Goal: Information Seeking & Learning: Learn about a topic

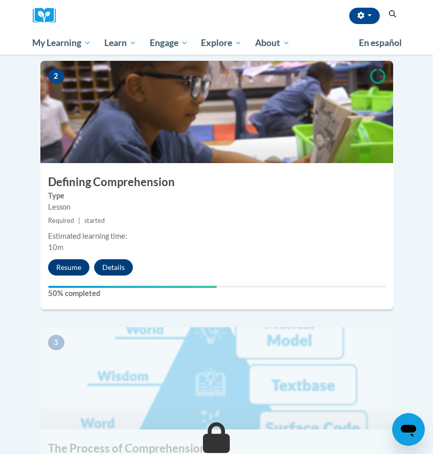
scroll to position [512, 0]
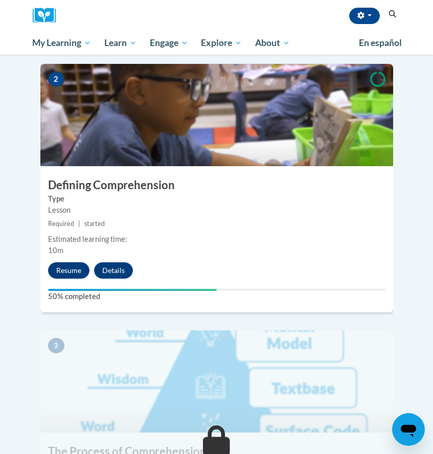
click at [80, 262] on button "Resume" at bounding box center [68, 270] width 41 height 16
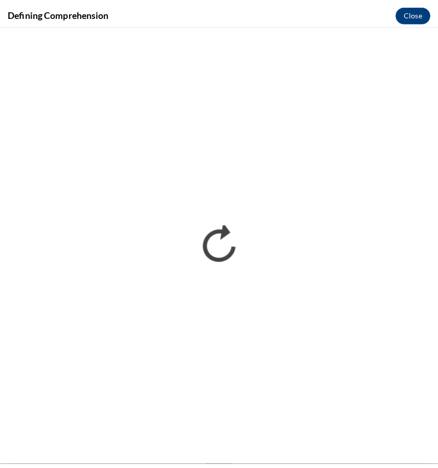
scroll to position [0, 0]
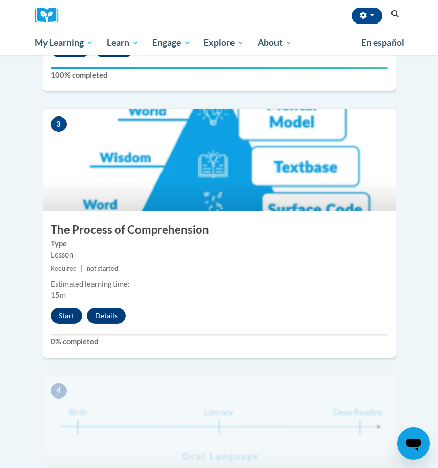
scroll to position [740, 0]
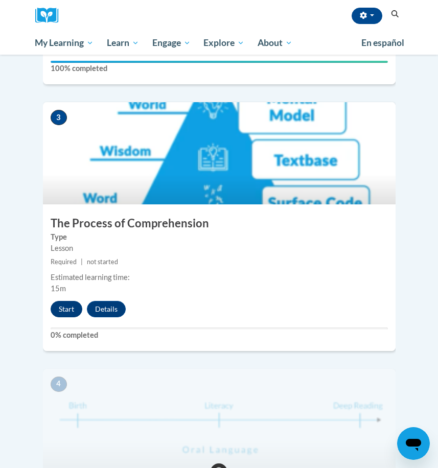
click at [64, 301] on button "Start" at bounding box center [67, 309] width 32 height 16
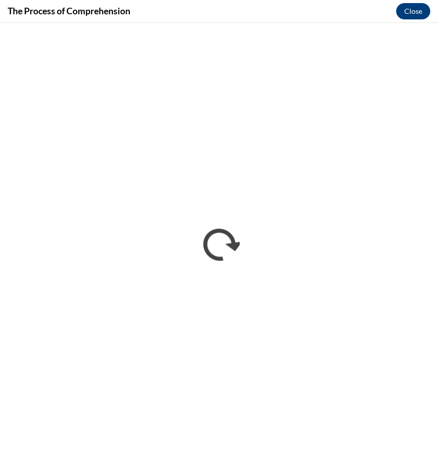
scroll to position [0, 0]
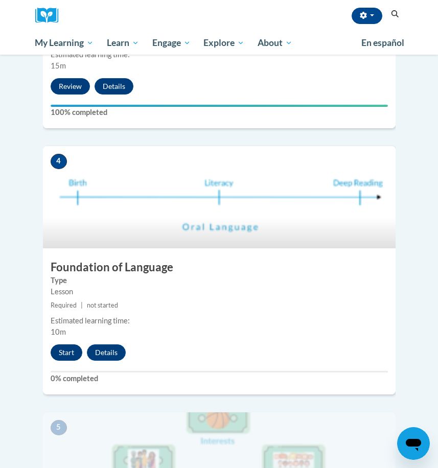
click at [69, 345] on button "Start" at bounding box center [67, 353] width 32 height 16
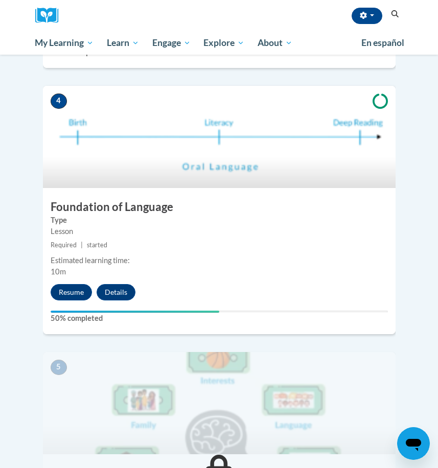
scroll to position [1026, 0]
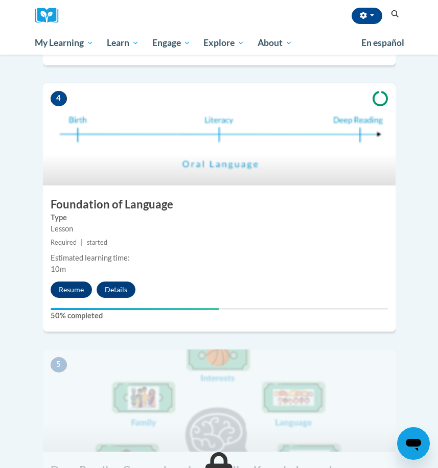
click at [73, 282] on button "Resume" at bounding box center [71, 290] width 41 height 16
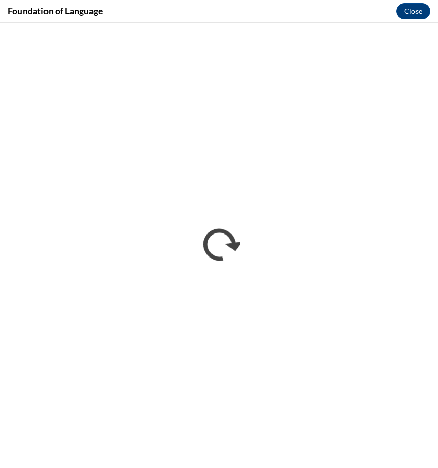
scroll to position [0, 0]
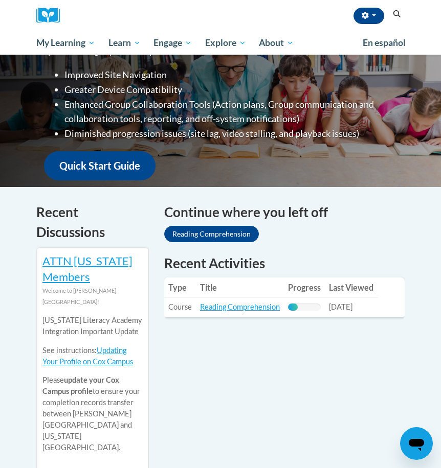
scroll to position [200, 0]
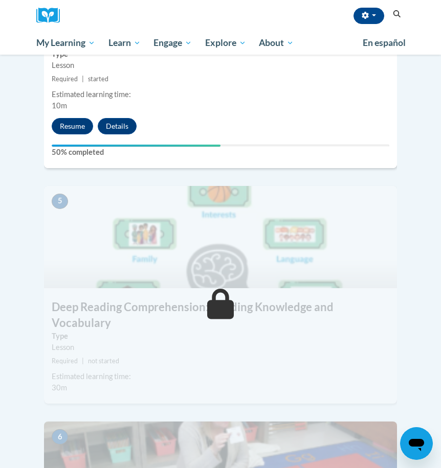
scroll to position [1190, 0]
drag, startPoint x: 81, startPoint y: 127, endPoint x: 80, endPoint y: 117, distance: 9.7
click at [80, 144] on div "50% completed" at bounding box center [220, 150] width 353 height 13
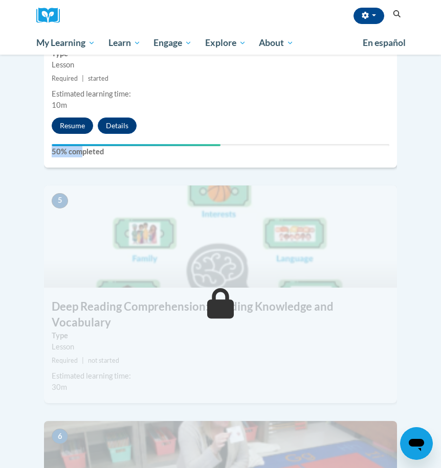
click at [75, 118] on button "Resume" at bounding box center [72, 126] width 41 height 16
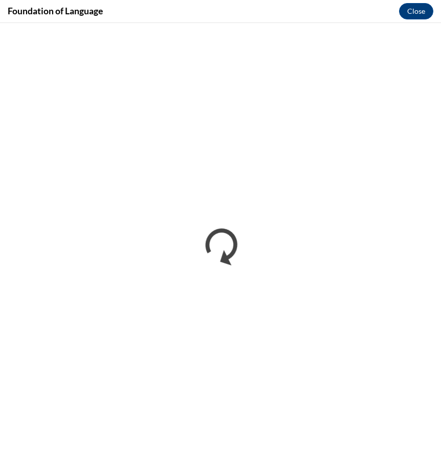
scroll to position [0, 0]
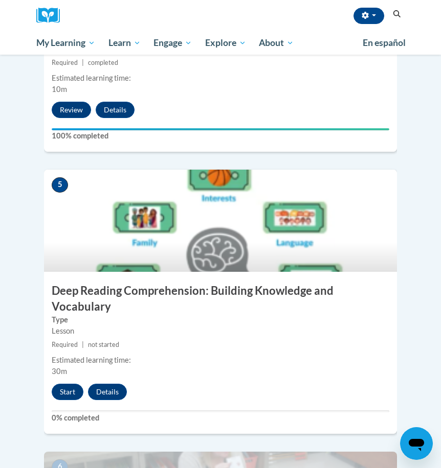
scroll to position [1268, 0]
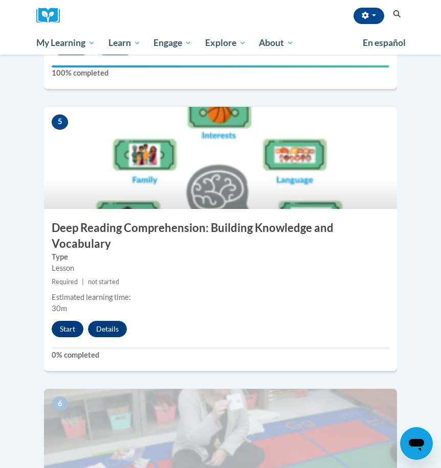
click at [65, 321] on button "Start" at bounding box center [68, 329] width 32 height 16
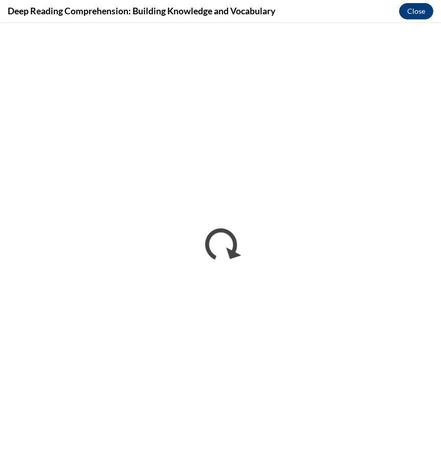
scroll to position [0, 0]
